Goal: Information Seeking & Learning: Learn about a topic

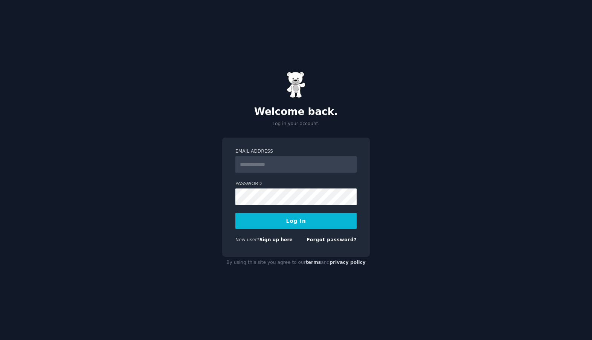
click at [284, 163] on input "Email Address" at bounding box center [295, 164] width 121 height 17
type input "**********"
click at [295, 222] on button "Log In" at bounding box center [295, 221] width 121 height 16
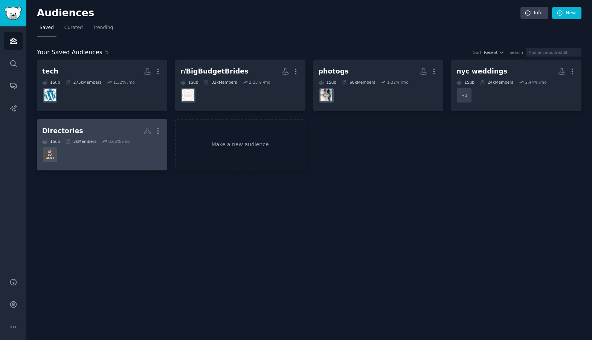
click at [90, 154] on dd at bounding box center [102, 154] width 120 height 21
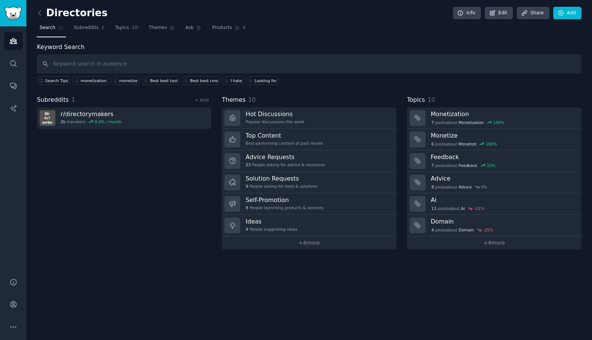
click at [181, 67] on input "text" at bounding box center [309, 63] width 544 height 19
type input "edirectory"
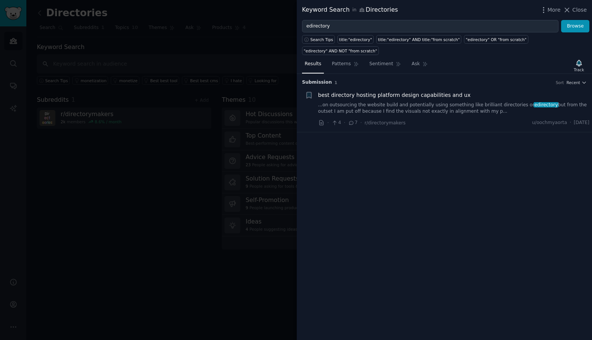
click at [448, 108] on link "...on outsourcing the website build and potentially using something like brilli…" at bounding box center [453, 108] width 271 height 13
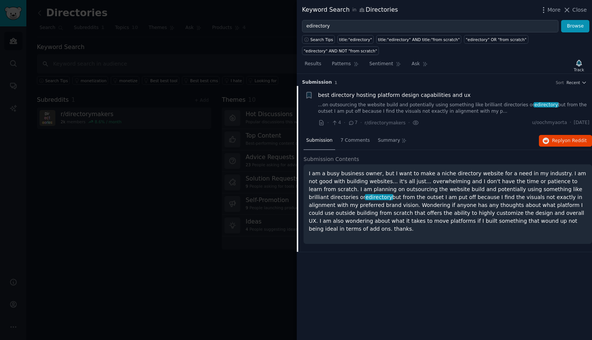
click at [445, 211] on p "I am a busy business owner, but I want to make a niche directory website for a …" at bounding box center [448, 200] width 278 height 63
click at [353, 140] on span "7 Comments" at bounding box center [354, 140] width 29 height 7
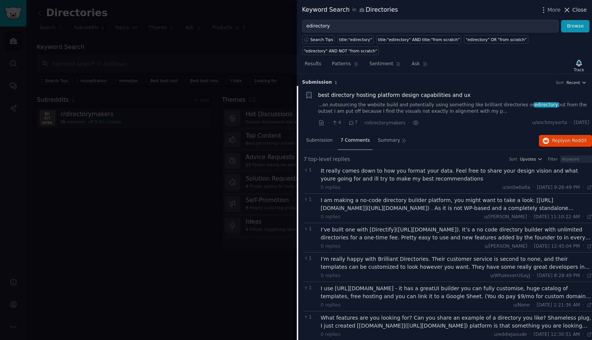
click at [571, 11] on icon at bounding box center [567, 10] width 8 height 8
